Goal: Task Accomplishment & Management: Complete application form

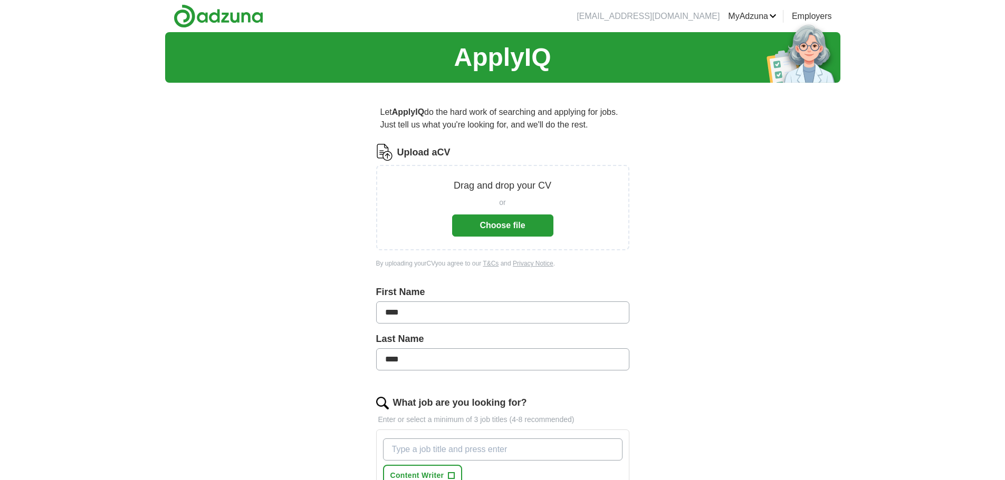
click at [517, 229] on button "Choose file" at bounding box center [502, 226] width 101 height 22
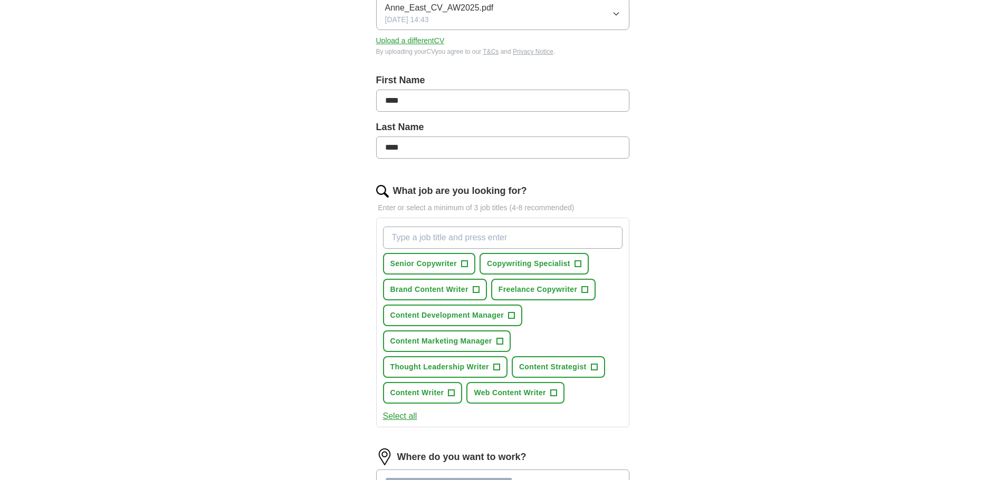
scroll to position [211, 0]
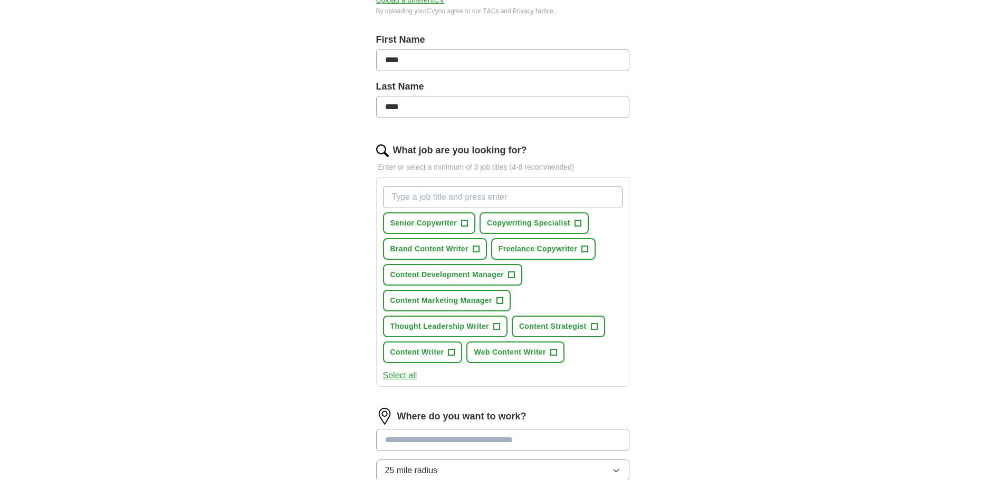
click at [402, 374] on button "Select all" at bounding box center [400, 376] width 34 height 13
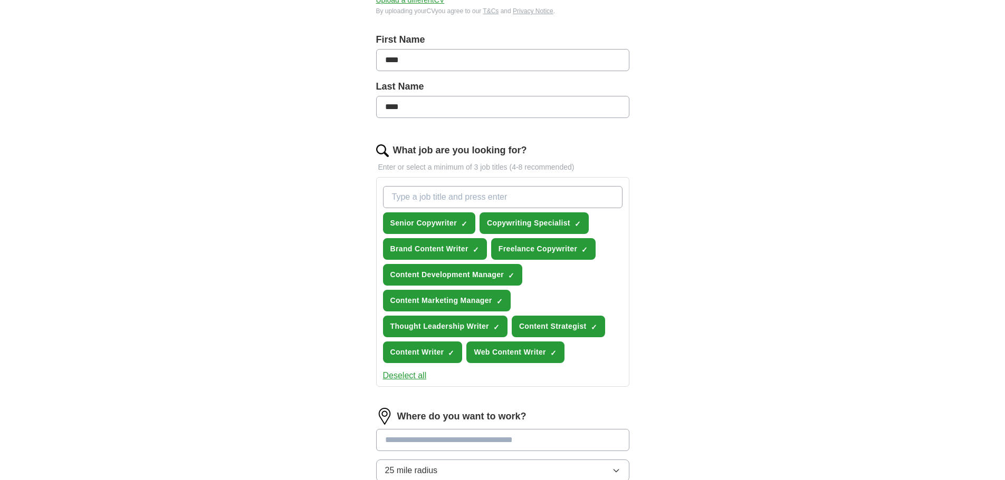
scroll to position [316, 0]
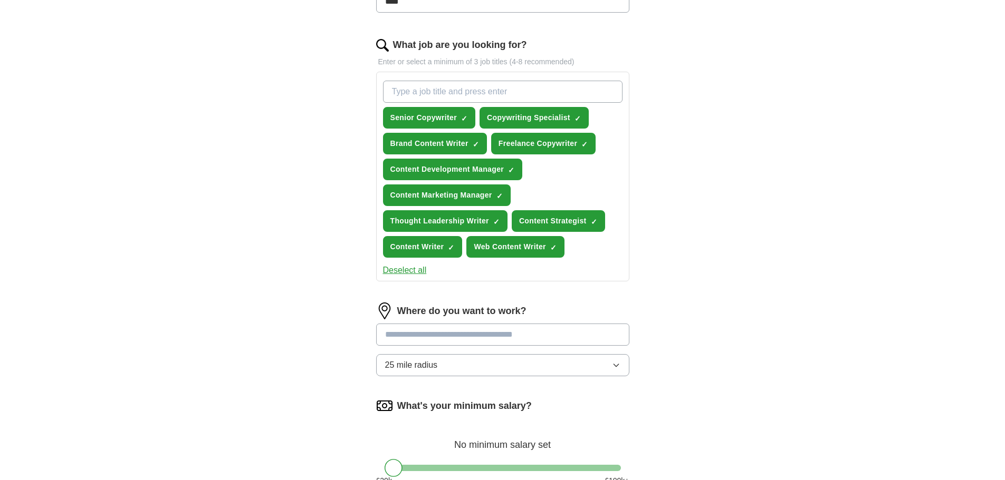
click at [453, 336] on input at bounding box center [502, 335] width 253 height 22
click at [453, 336] on input "******" at bounding box center [502, 335] width 253 height 22
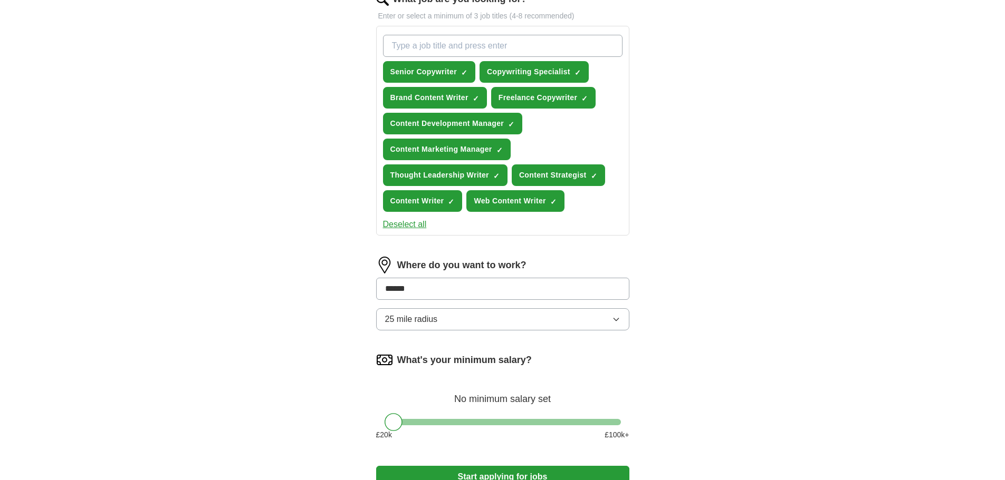
scroll to position [475, 0]
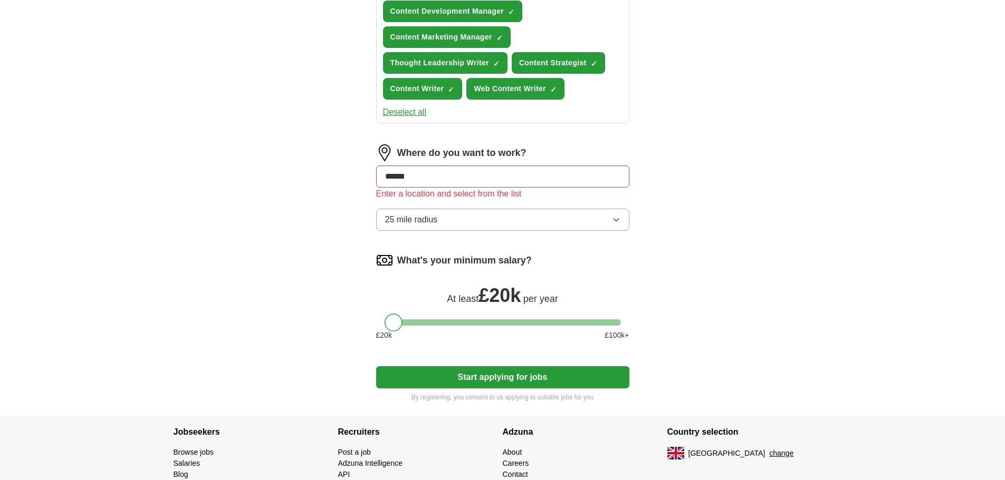
drag, startPoint x: 390, startPoint y: 306, endPoint x: 342, endPoint y: 311, distance: 48.2
click at [342, 311] on div "Let ApplyIQ do the hard work of searching and applying for jobs. Just tell us w…" at bounding box center [502, 17] width 337 height 801
click at [415, 177] on input "******" at bounding box center [502, 177] width 253 height 22
type input "*"
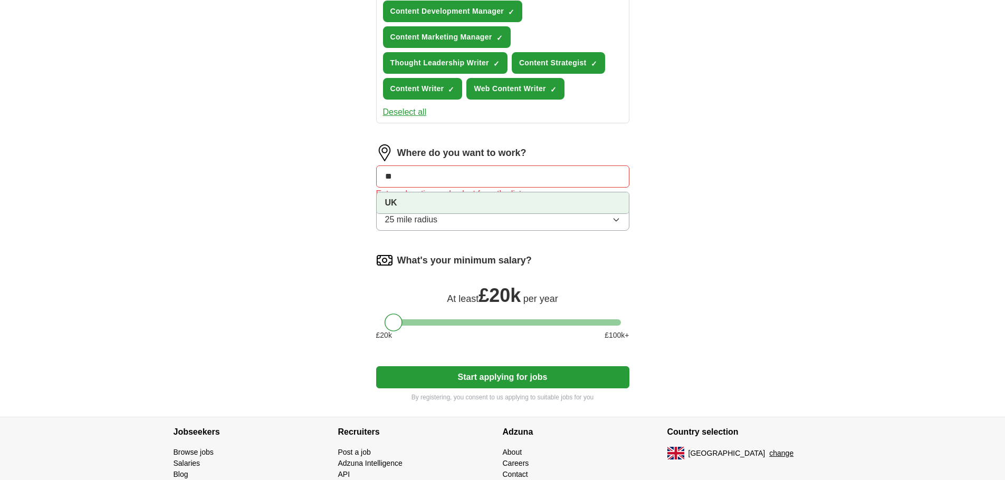
click at [393, 201] on strong "UK" at bounding box center [391, 202] width 12 height 9
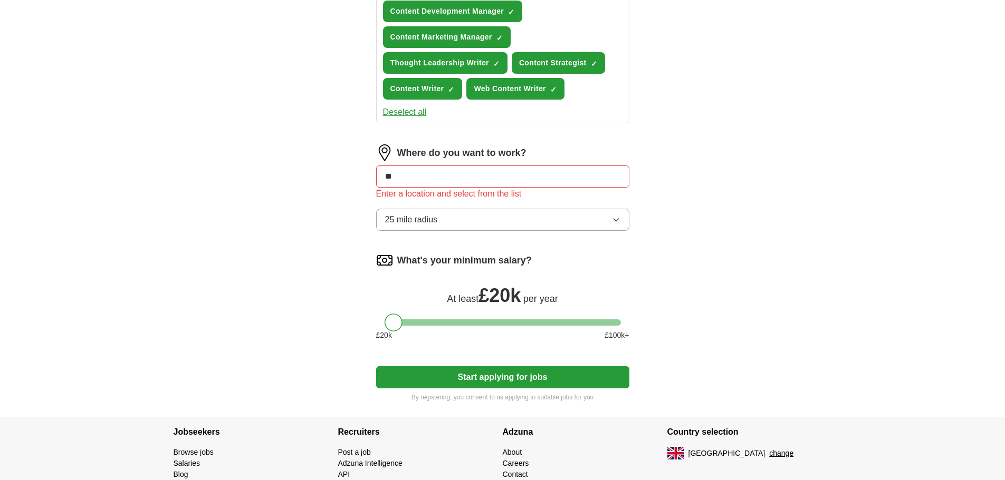
click at [488, 224] on button "25 mile radius" at bounding box center [502, 220] width 253 height 22
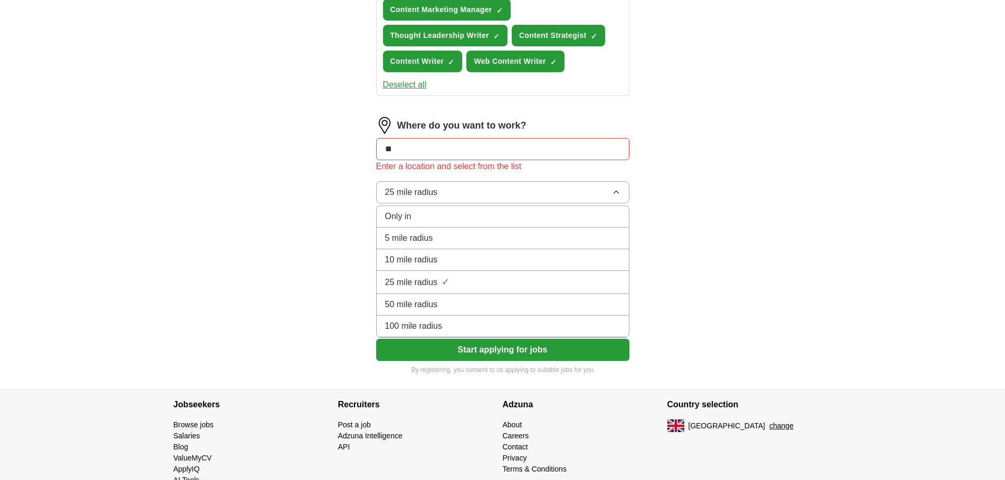
scroll to position [527, 0]
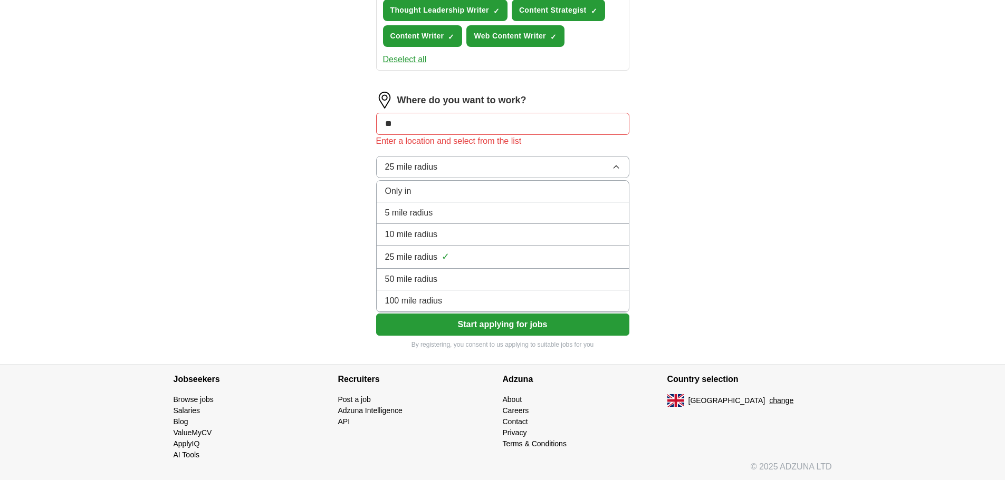
click at [456, 301] on div "100 mile radius" at bounding box center [502, 301] width 235 height 13
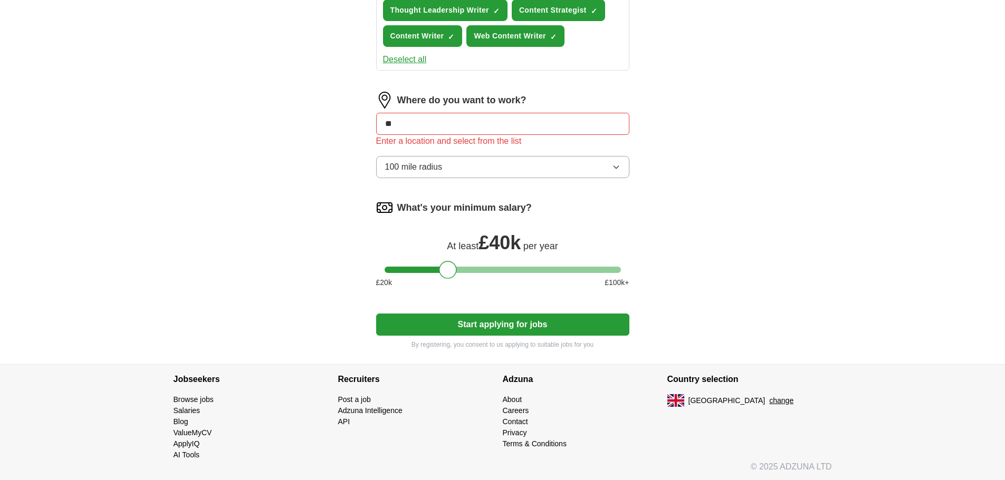
drag, startPoint x: 397, startPoint y: 274, endPoint x: 452, endPoint y: 271, distance: 55.5
click at [452, 271] on div at bounding box center [448, 270] width 18 height 18
click at [524, 330] on button "Start applying for jobs" at bounding box center [502, 325] width 253 height 22
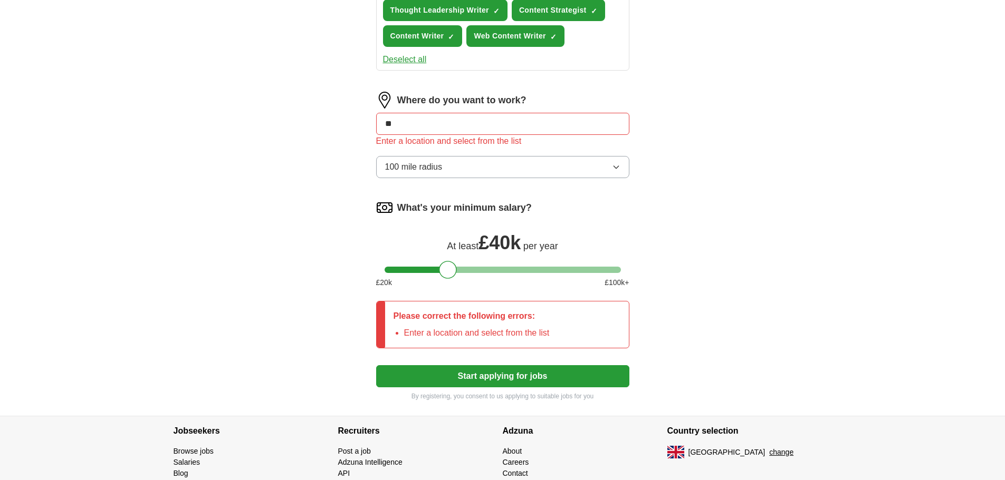
click at [468, 133] on input "**" at bounding box center [502, 124] width 253 height 22
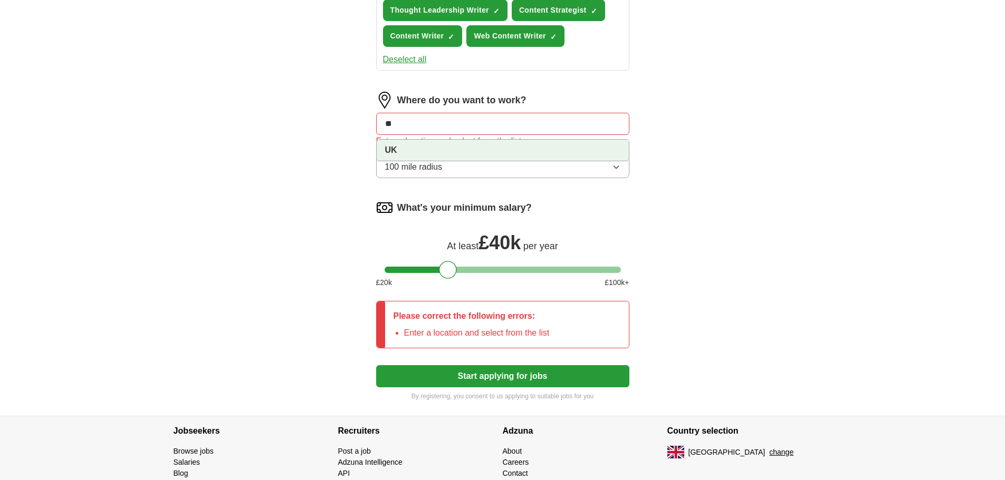
click at [450, 156] on li "UK" at bounding box center [503, 150] width 252 height 21
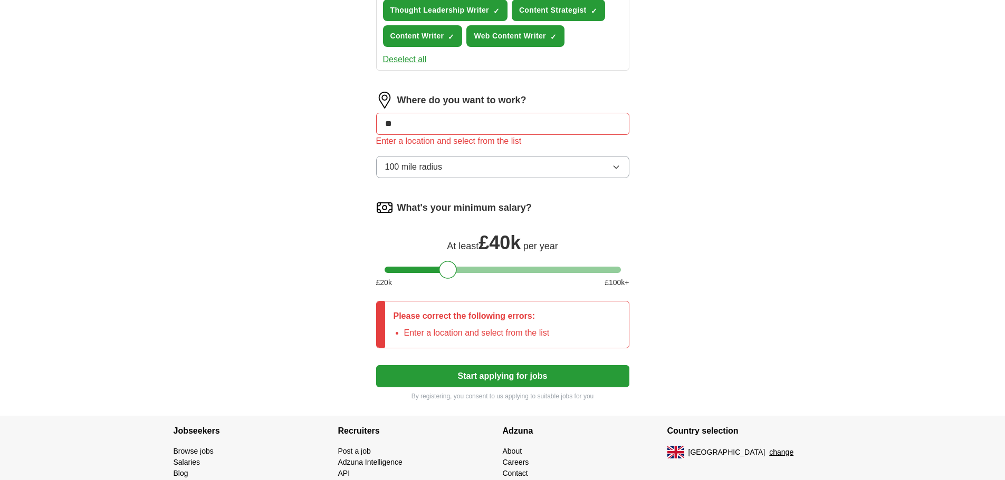
type input "*"
type input "****"
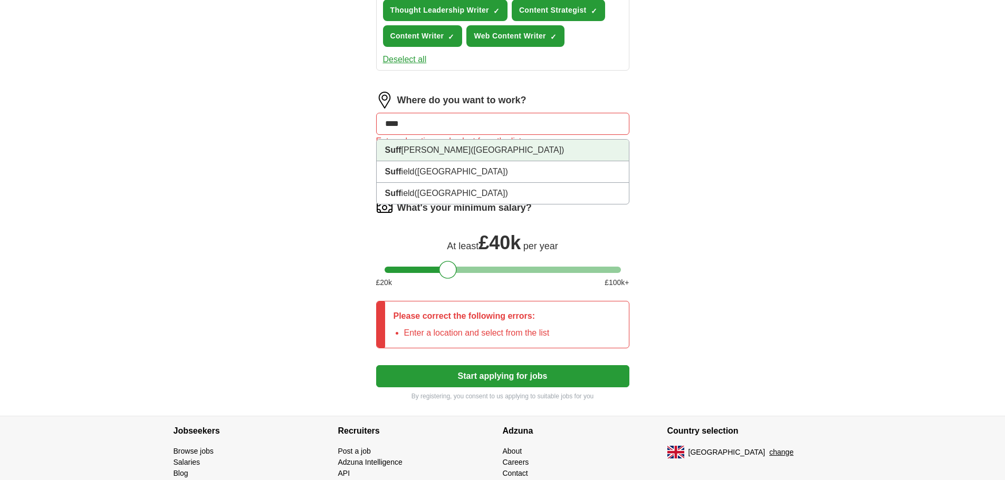
click at [470, 146] on span "([GEOGRAPHIC_DATA])" at bounding box center [516, 150] width 93 height 9
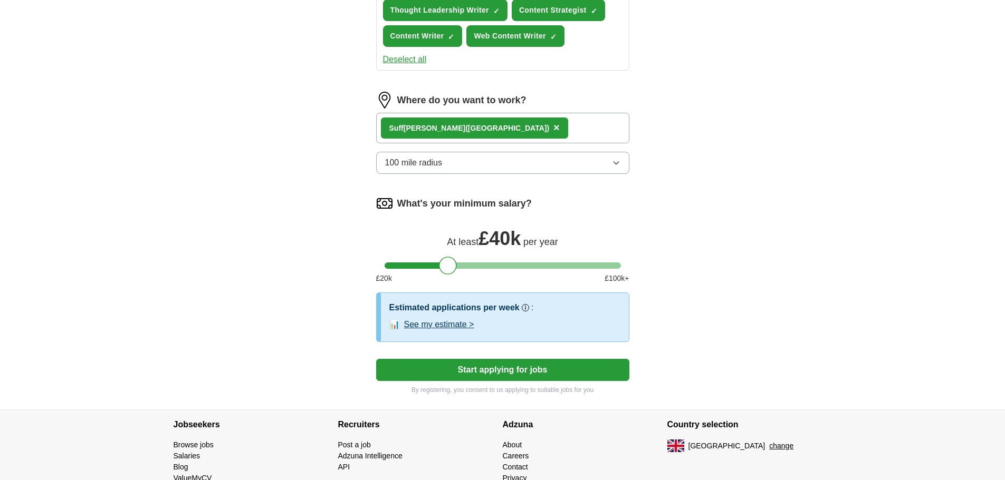
scroll to position [574, 0]
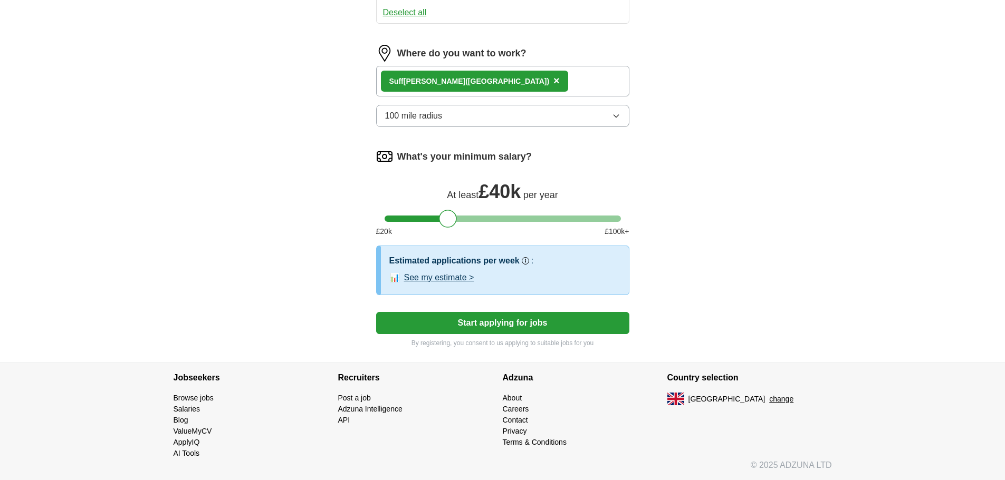
click at [462, 278] on button "See my estimate >" at bounding box center [439, 278] width 70 height 13
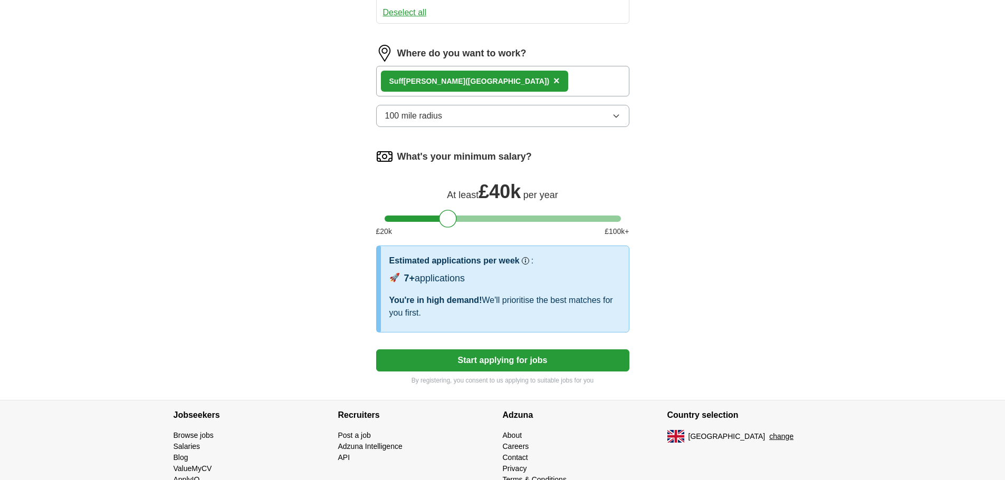
click at [539, 360] on button "Start applying for jobs" at bounding box center [502, 361] width 253 height 22
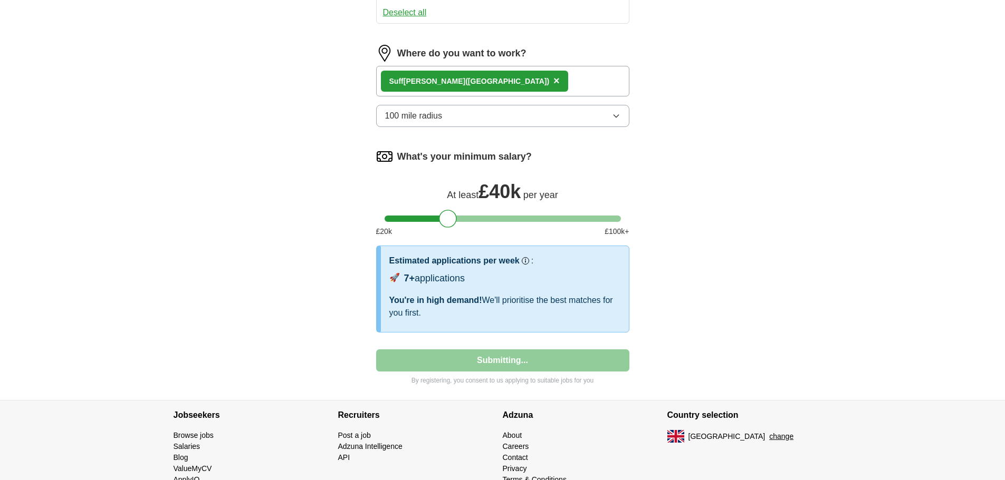
select select "**"
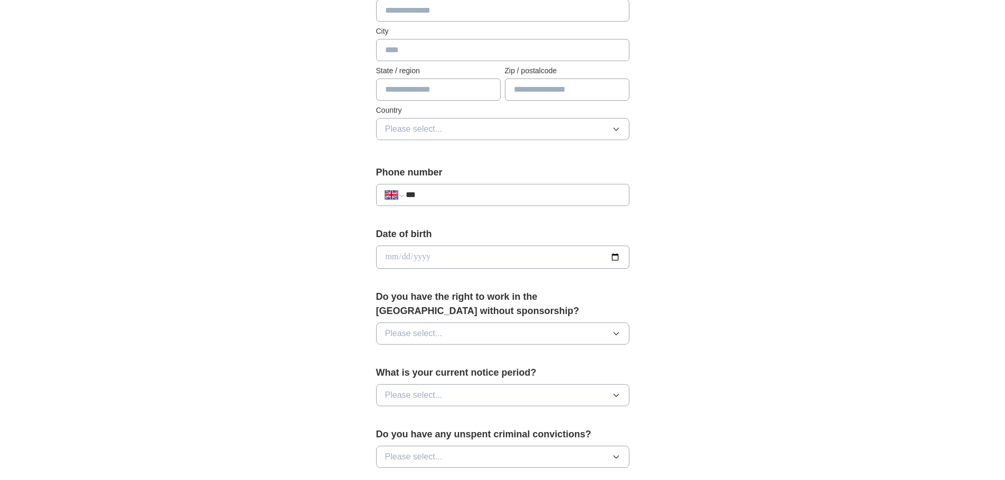
scroll to position [264, 0]
click at [531, 331] on button "Please select..." at bounding box center [502, 332] width 253 height 22
click at [520, 354] on div "Yes" at bounding box center [502, 356] width 235 height 13
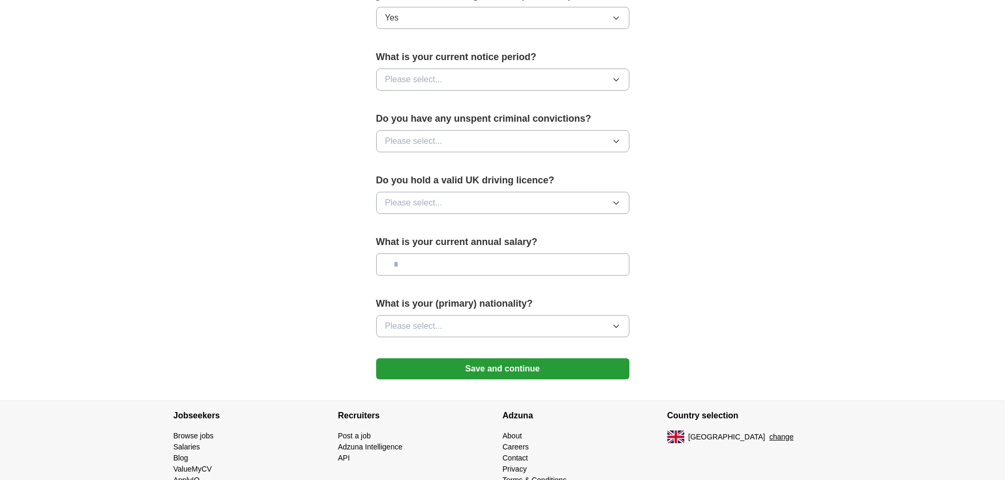
scroll to position [580, 0]
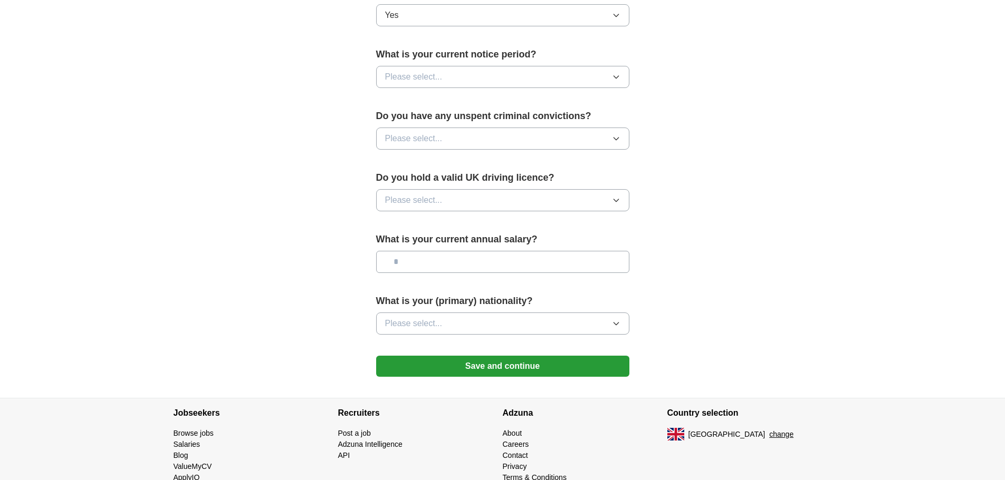
click at [599, 364] on button "Save and continue" at bounding box center [502, 366] width 253 height 21
